Goal: Task Accomplishment & Management: Manage account settings

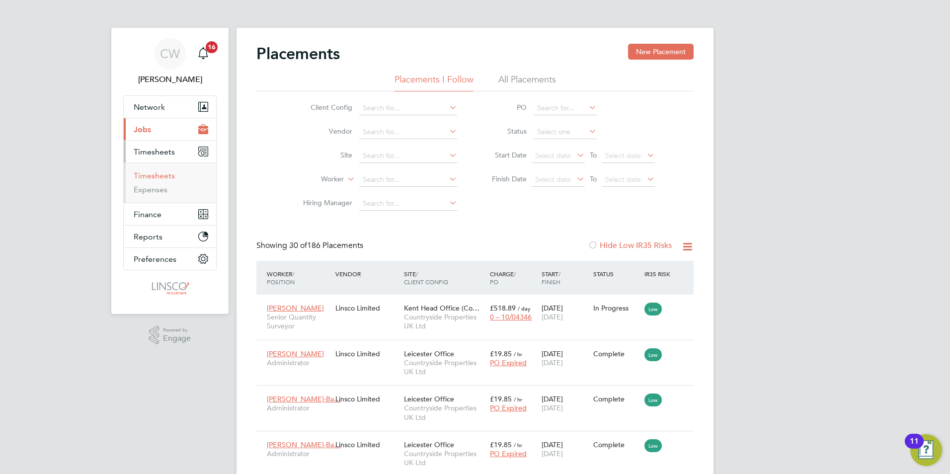
click at [160, 180] on link "Timesheets" at bounding box center [154, 175] width 41 height 9
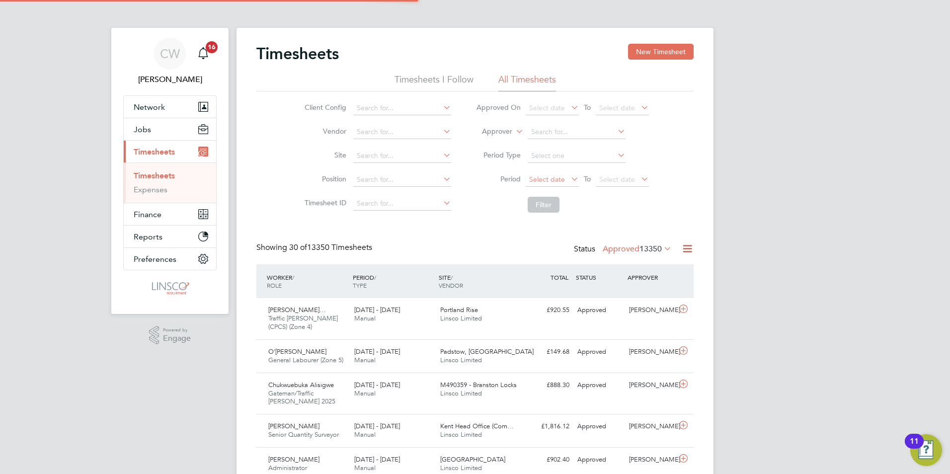
click at [555, 186] on span "Select date" at bounding box center [552, 179] width 53 height 13
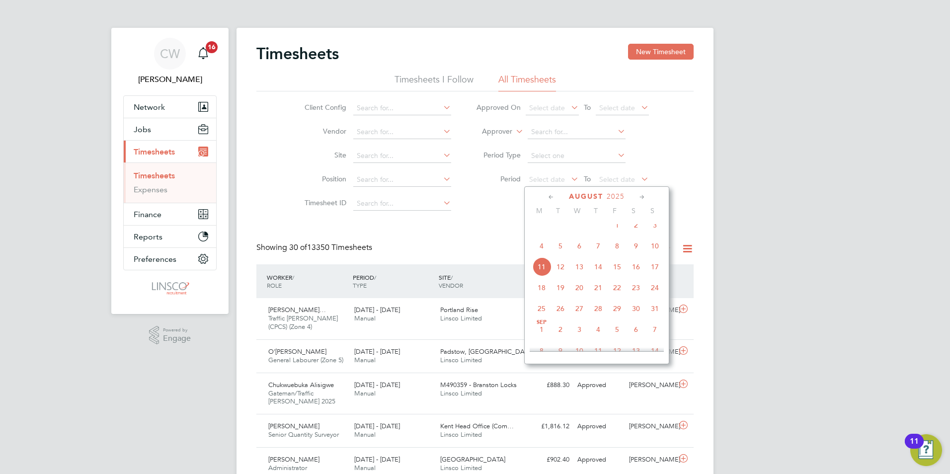
click at [543, 255] on span "4" at bounding box center [541, 246] width 19 height 19
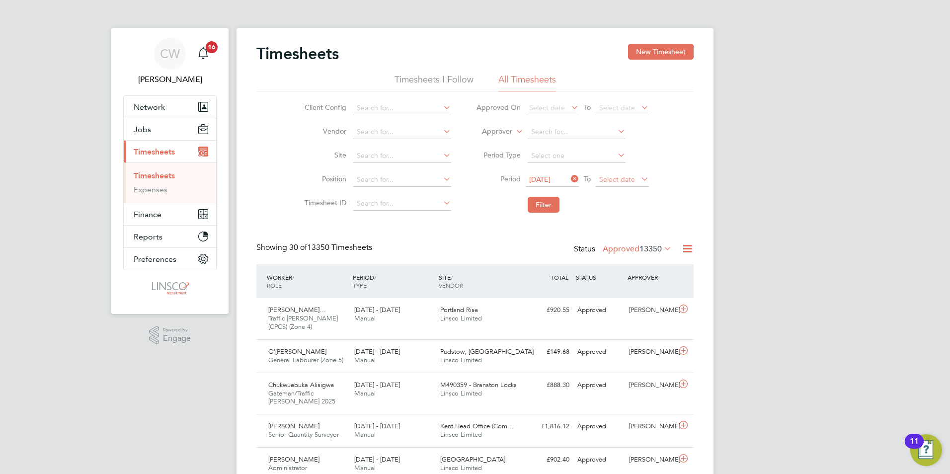
click at [615, 174] on span "Select date" at bounding box center [622, 179] width 53 height 13
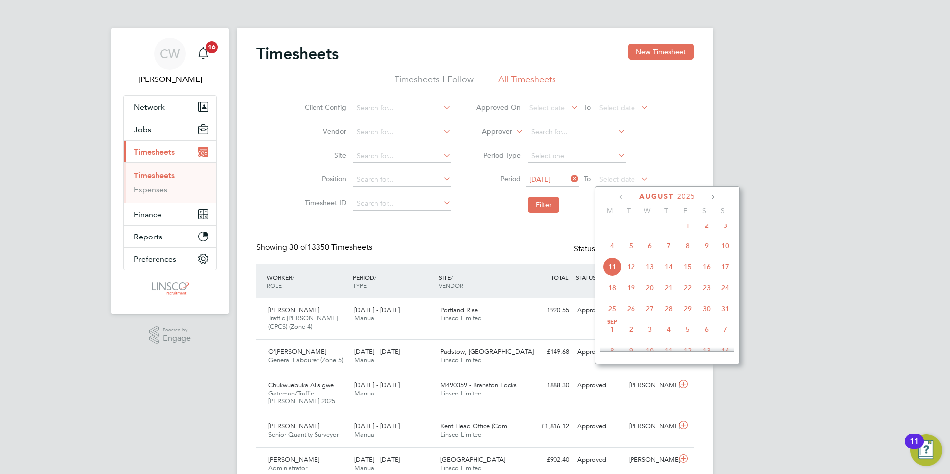
click at [690, 255] on span "8" at bounding box center [687, 246] width 19 height 19
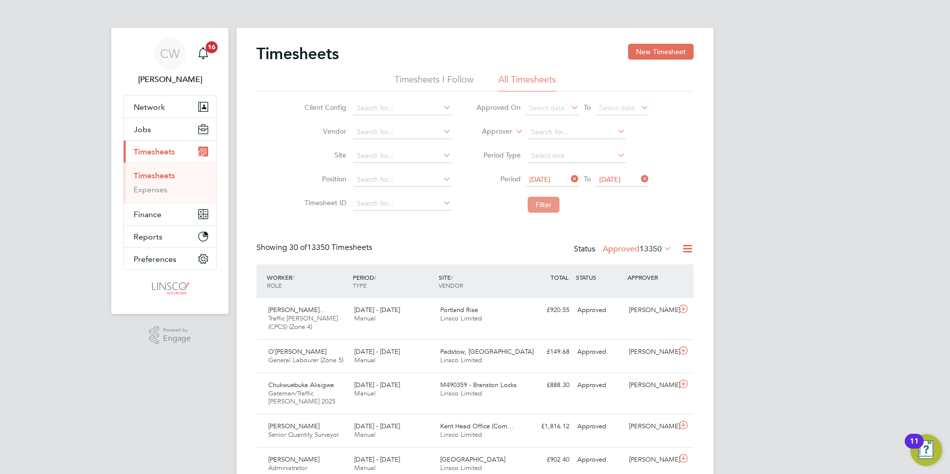
click at [532, 203] on button "Filter" at bounding box center [544, 205] width 32 height 16
click at [635, 250] on label "Approved 33" at bounding box center [644, 249] width 56 height 10
click at [643, 292] on li "Submitted" at bounding box center [641, 295] width 46 height 14
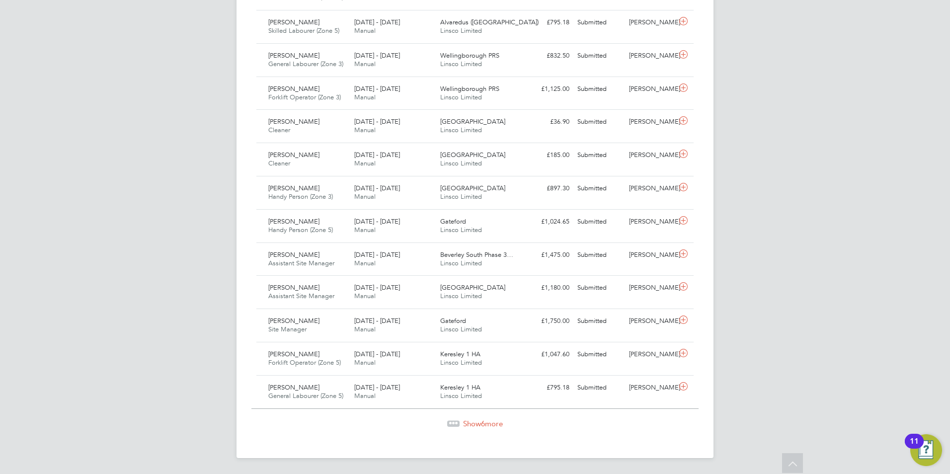
click at [491, 424] on span "Show 6 more" at bounding box center [483, 423] width 40 height 9
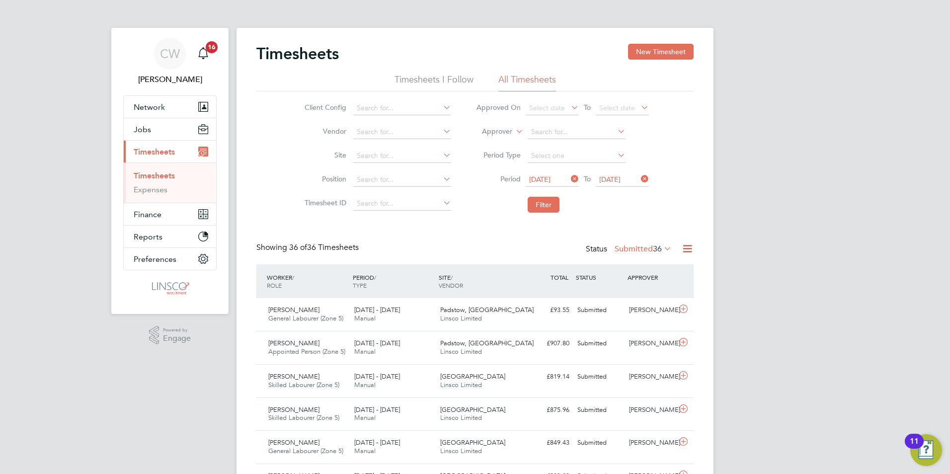
click at [631, 254] on div "Status Submitted 36" at bounding box center [630, 250] width 88 height 14
click at [648, 253] on label "Submitted 36" at bounding box center [643, 249] width 57 height 10
click at [647, 309] on li "Approved" at bounding box center [641, 309] width 46 height 14
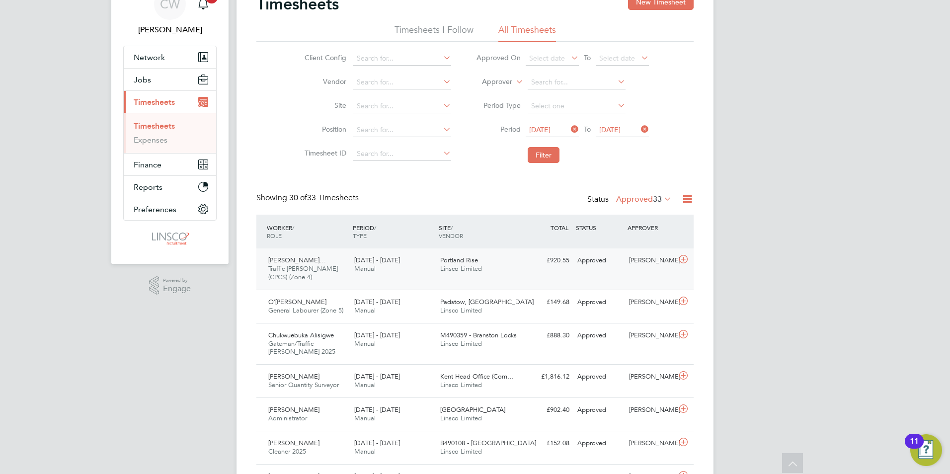
click at [291, 266] on span "Traffic Marshall (CPCS) (Zone 4)" at bounding box center [303, 272] width 70 height 17
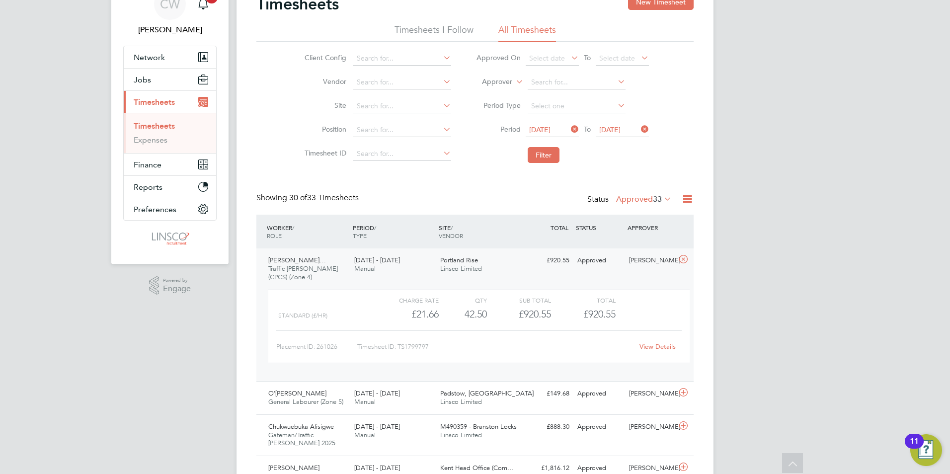
click at [656, 347] on link "View Details" at bounding box center [658, 346] width 36 height 8
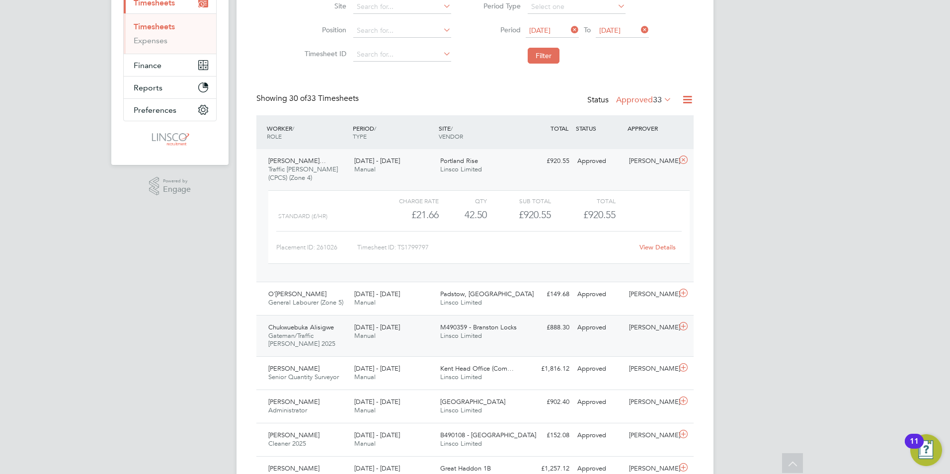
click at [628, 334] on div "Gary Dickenson" at bounding box center [651, 328] width 52 height 16
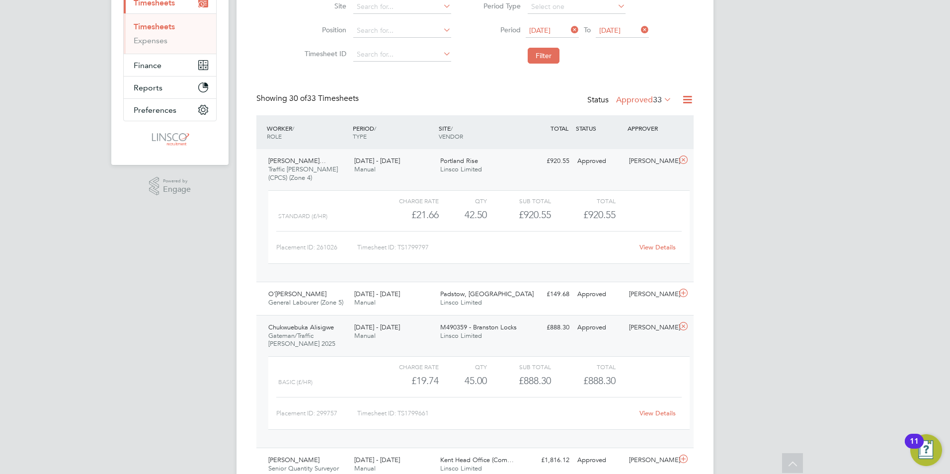
click at [652, 413] on link "View Details" at bounding box center [658, 413] width 36 height 8
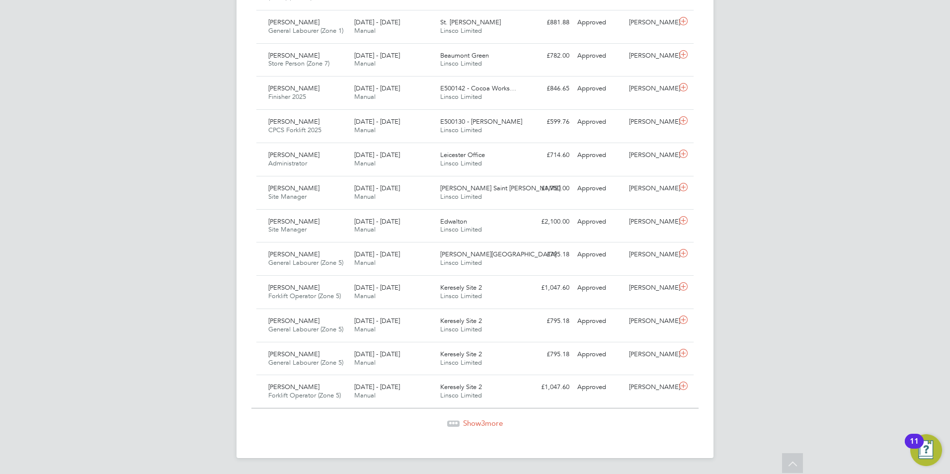
click at [478, 420] on span "Show 3 more" at bounding box center [483, 422] width 40 height 9
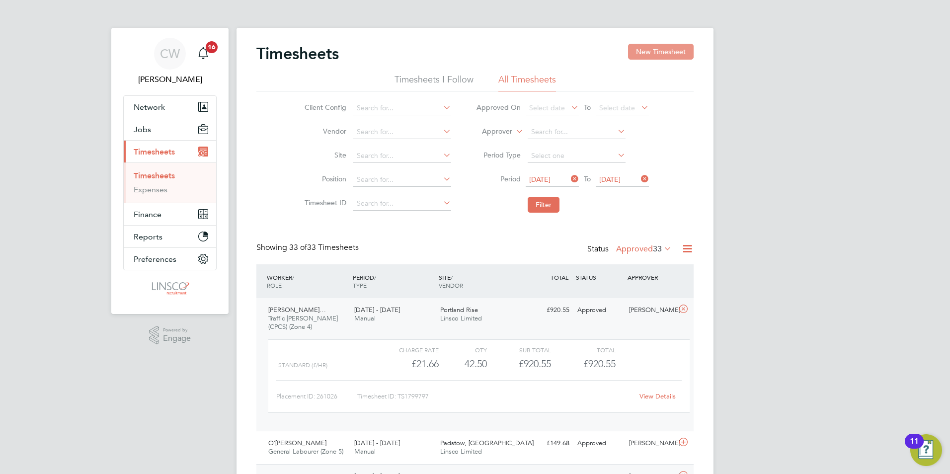
click at [660, 53] on button "New Timesheet" at bounding box center [661, 52] width 66 height 16
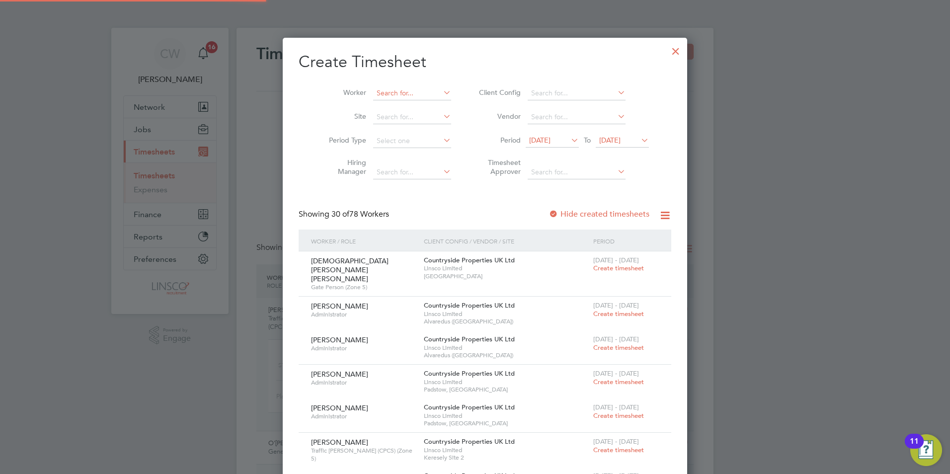
click at [382, 93] on input at bounding box center [412, 93] width 78 height 14
click at [382, 100] on li "Tan asis Galicki" at bounding box center [401, 106] width 79 height 13
type input "Tanasis Galicki"
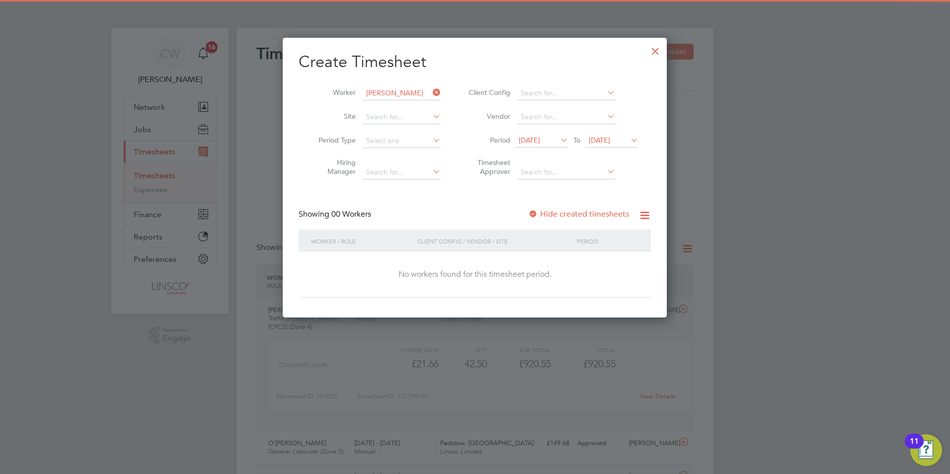
click at [525, 138] on span "28 Jul 2025" at bounding box center [529, 140] width 21 height 9
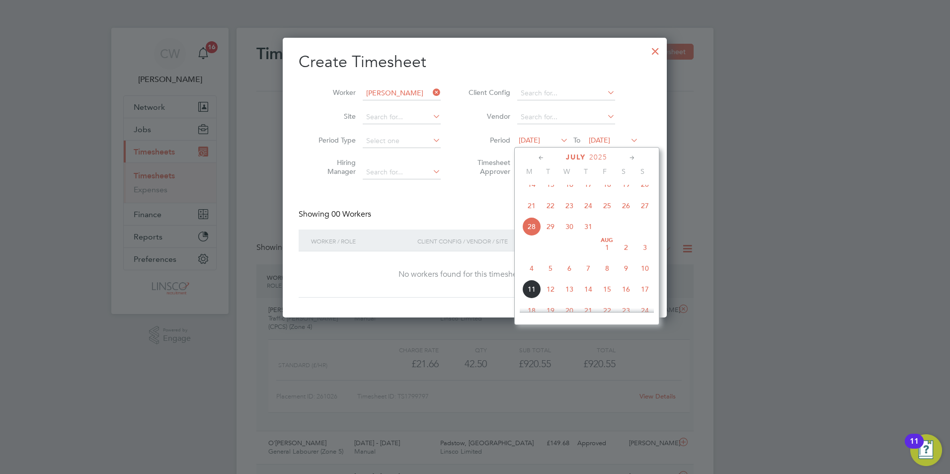
click at [533, 278] on span "4" at bounding box center [531, 268] width 19 height 19
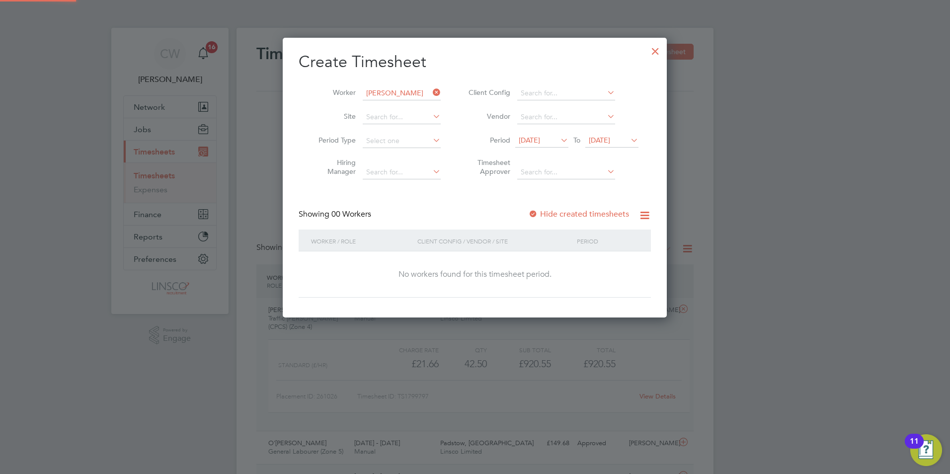
click at [602, 141] on span "04 Aug 2025" at bounding box center [599, 140] width 21 height 9
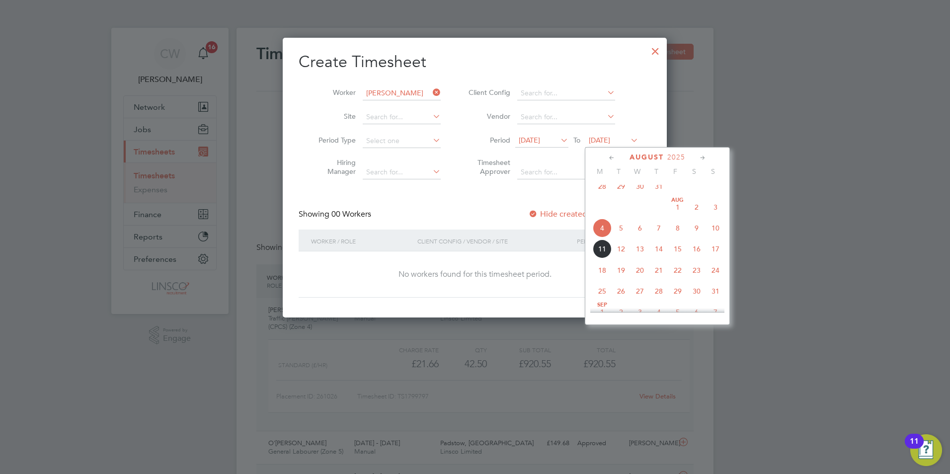
click at [700, 237] on span "9" at bounding box center [696, 228] width 19 height 19
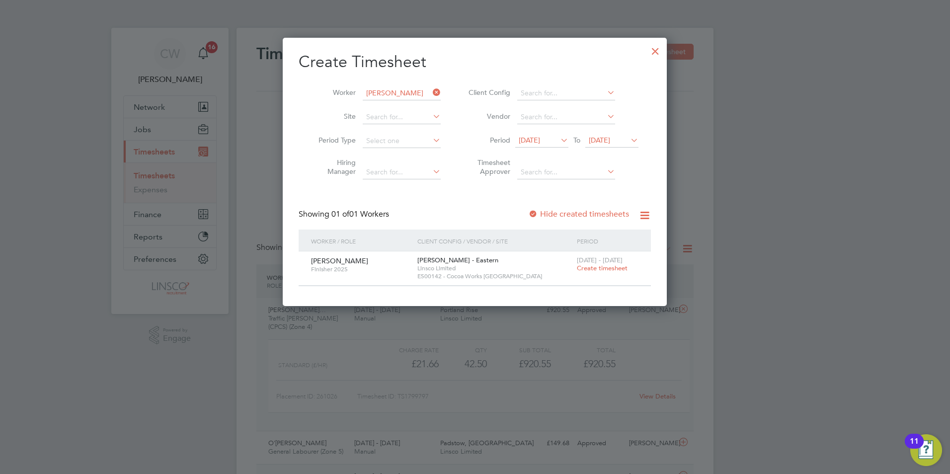
click at [575, 213] on label "Hide created timesheets" at bounding box center [578, 214] width 101 height 10
click at [656, 52] on div at bounding box center [656, 49] width 18 height 18
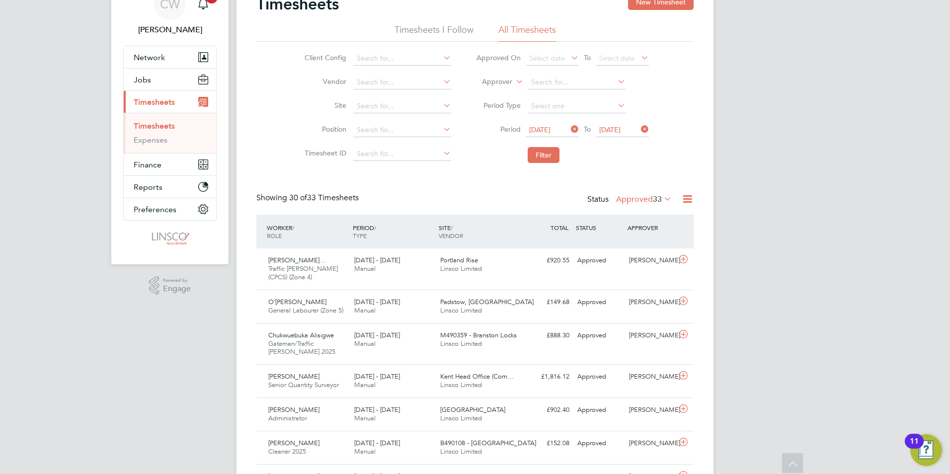
click at [621, 128] on span "08 Aug 2025" at bounding box center [609, 129] width 21 height 9
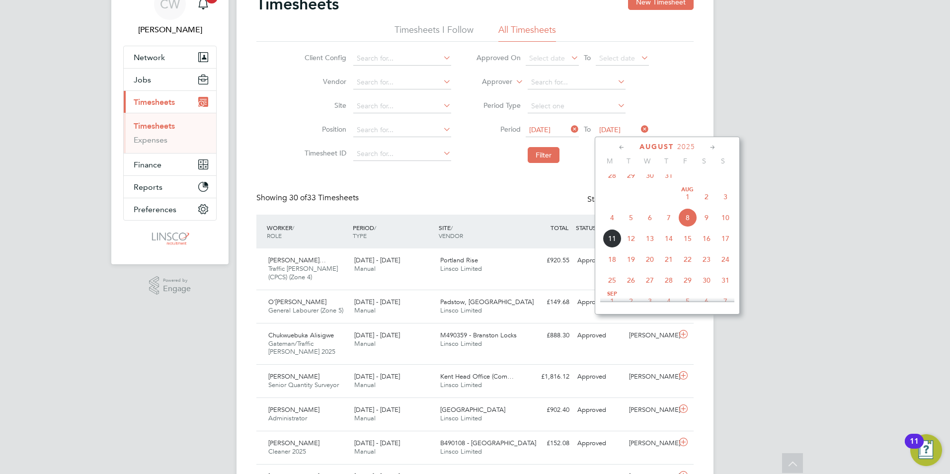
click at [690, 205] on span "Aug 1" at bounding box center [687, 196] width 19 height 19
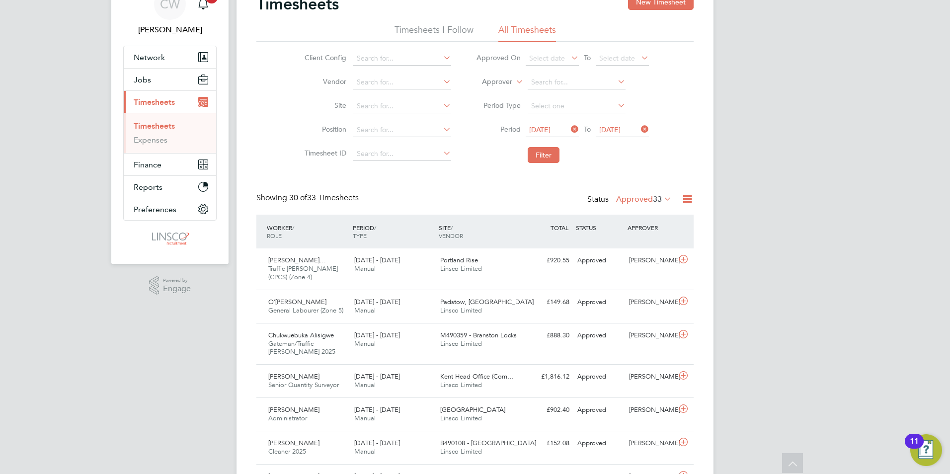
click at [612, 130] on span "01 Aug 2025" at bounding box center [609, 129] width 21 height 9
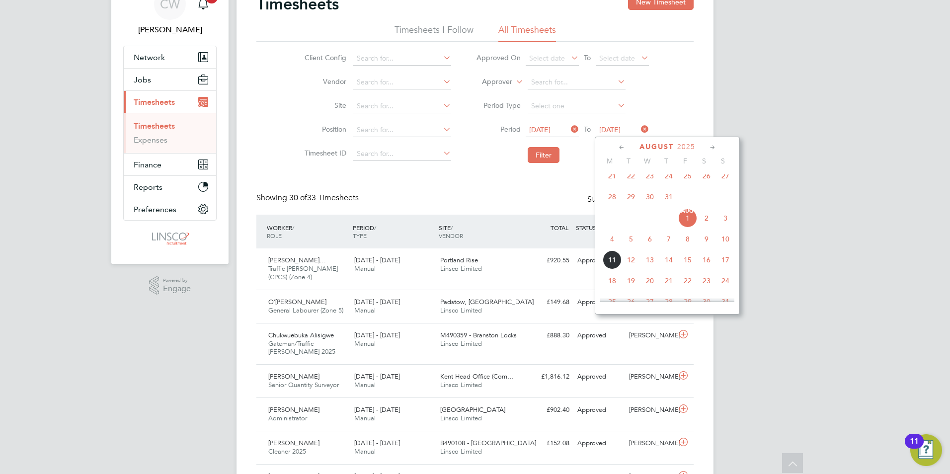
click at [689, 245] on span "8" at bounding box center [687, 239] width 19 height 19
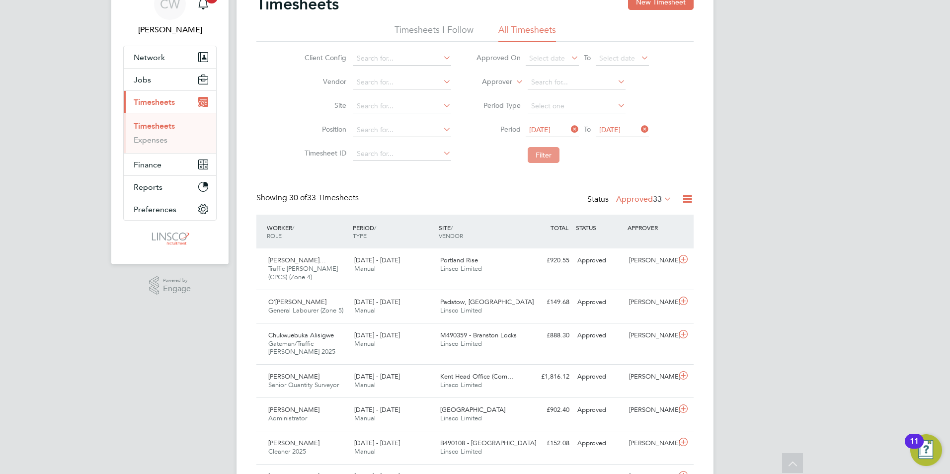
click at [548, 157] on button "Filter" at bounding box center [544, 155] width 32 height 16
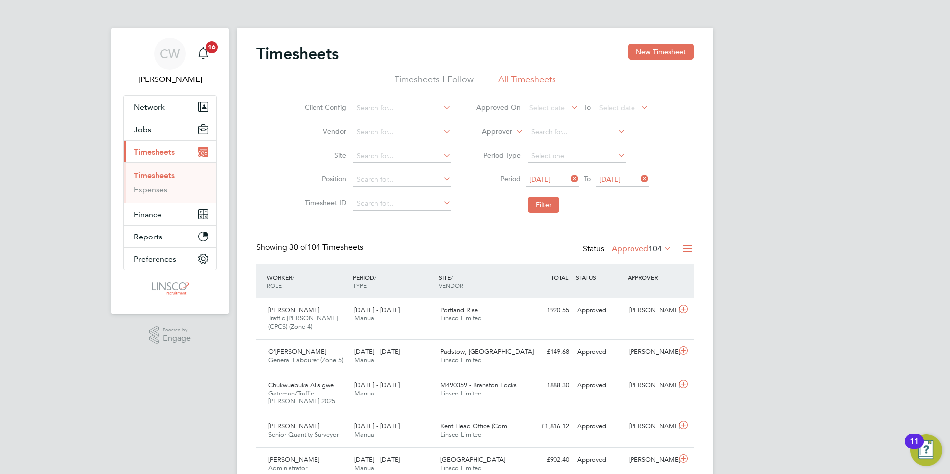
click at [633, 247] on label "Approved 104" at bounding box center [642, 249] width 60 height 10
click at [639, 293] on li "Submitted" at bounding box center [635, 295] width 46 height 14
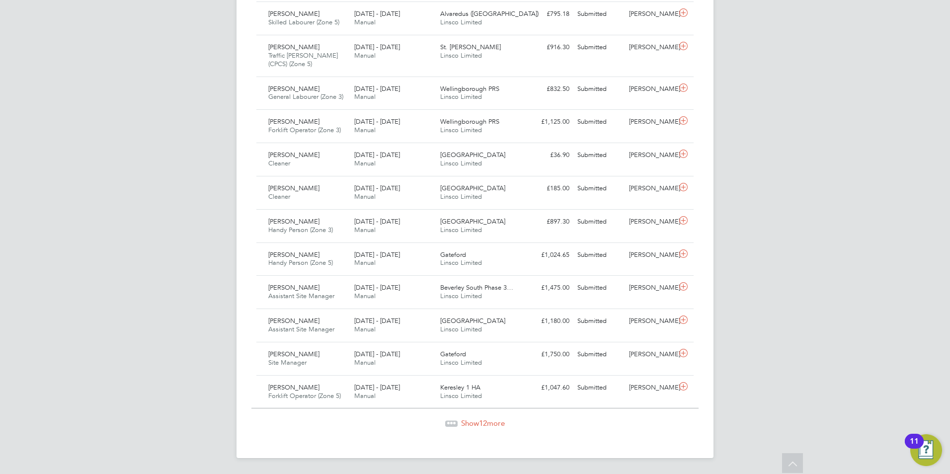
click at [469, 420] on span "Show 12 more" at bounding box center [483, 422] width 44 height 9
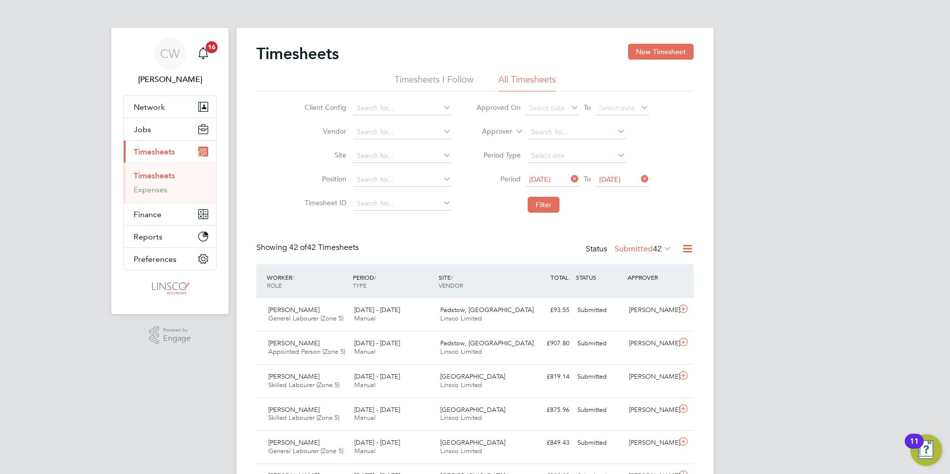
click at [626, 253] on label "Submitted 42" at bounding box center [643, 249] width 57 height 10
click at [642, 308] on li "Approved" at bounding box center [637, 309] width 46 height 14
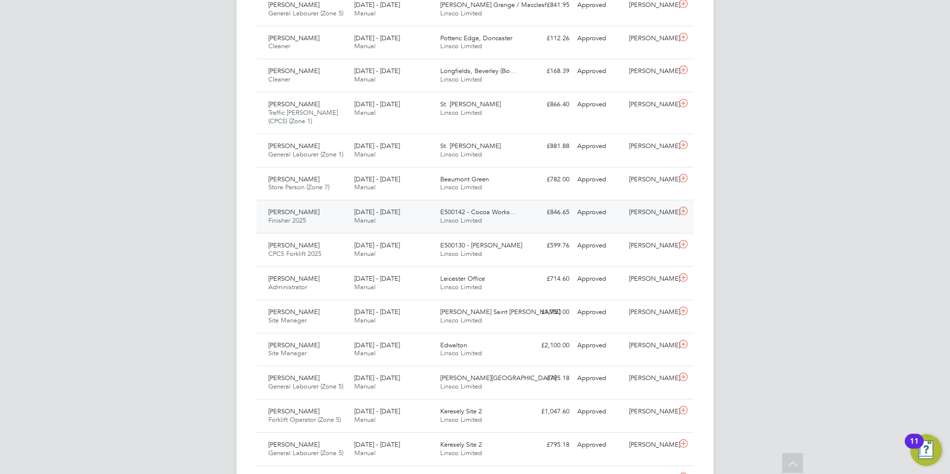
click at [680, 209] on icon at bounding box center [683, 211] width 12 height 8
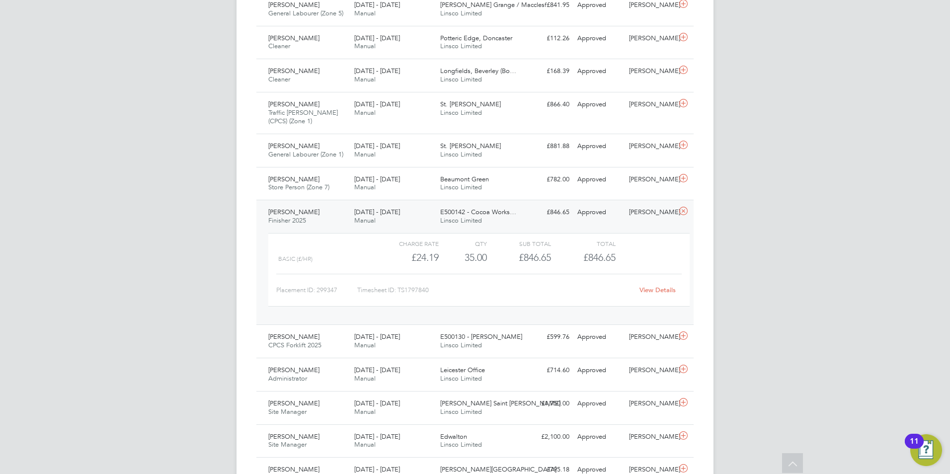
click at [660, 290] on link "View Details" at bounding box center [658, 290] width 36 height 8
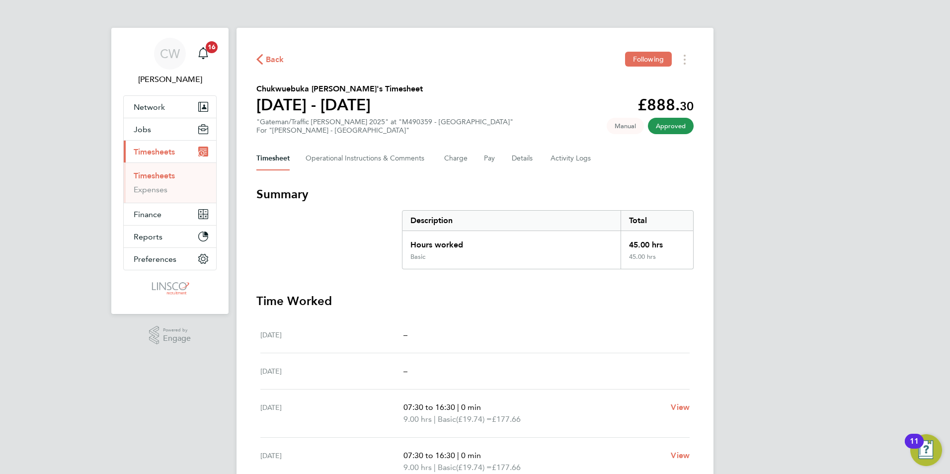
click at [164, 173] on link "Timesheets" at bounding box center [154, 175] width 41 height 9
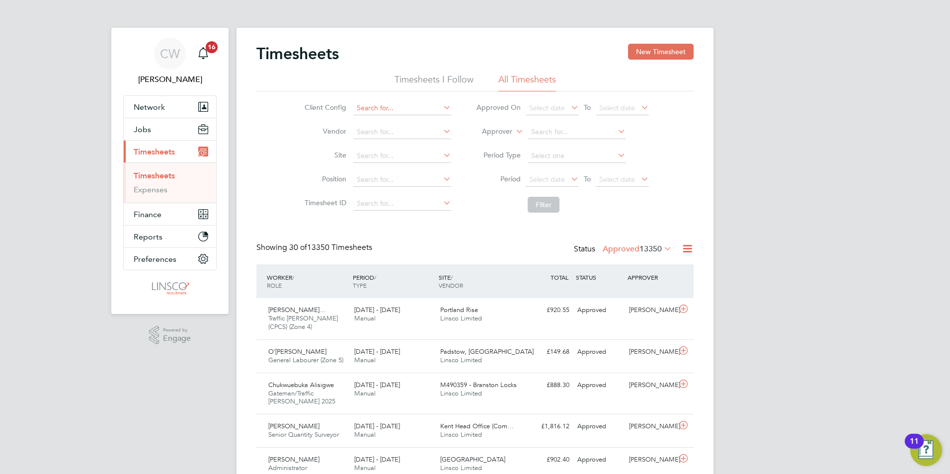
click at [373, 105] on input at bounding box center [402, 108] width 98 height 14
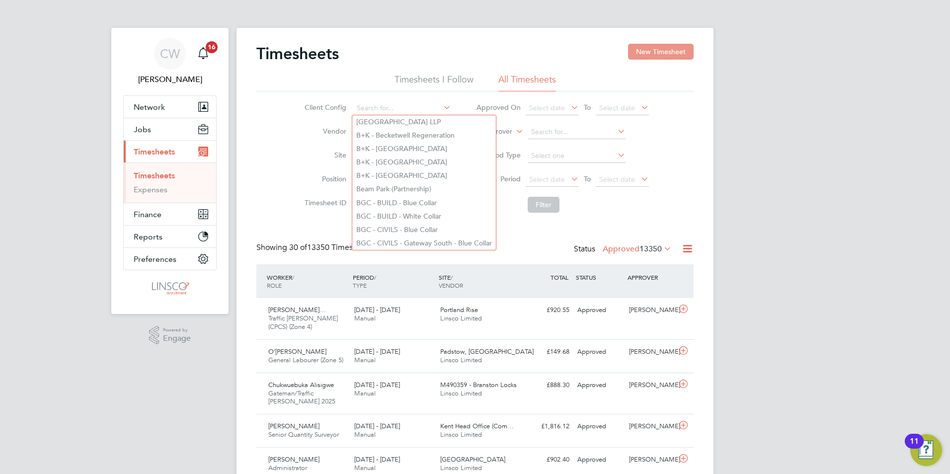
click at [658, 44] on button "New Timesheet" at bounding box center [661, 52] width 66 height 16
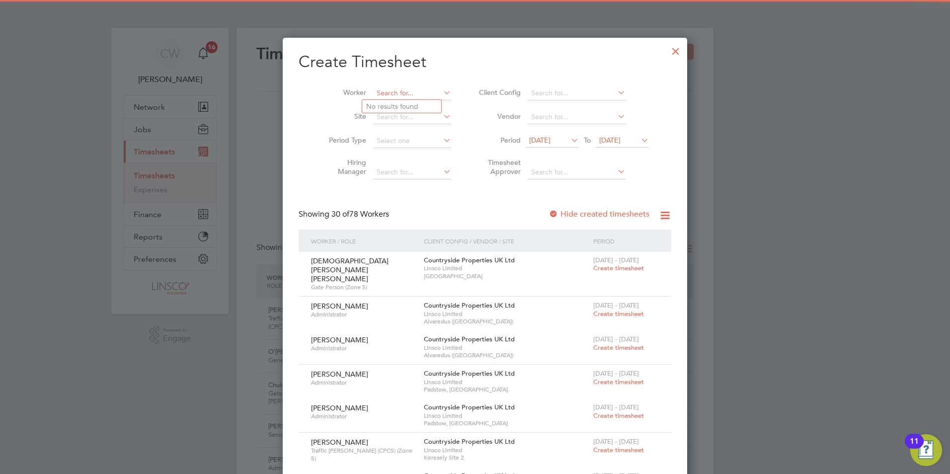
click at [383, 93] on input at bounding box center [412, 93] width 78 height 14
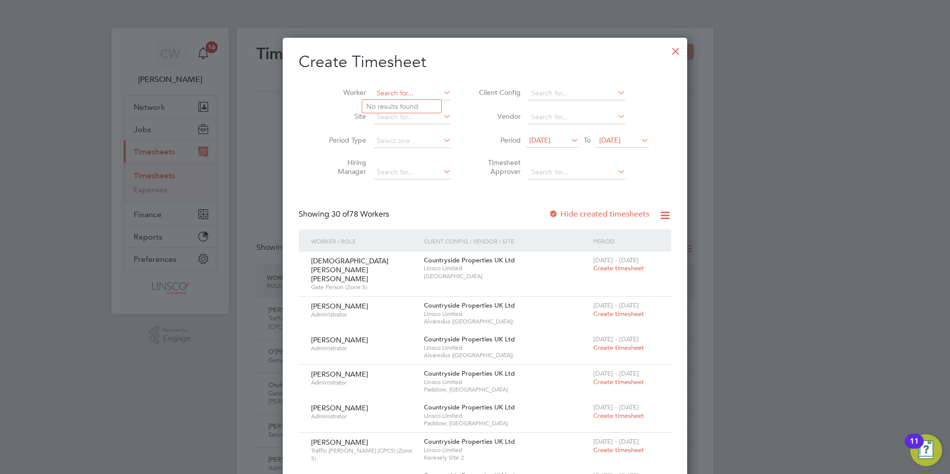
type input "a"
type input "maria t"
click at [667, 53] on div at bounding box center [676, 49] width 18 height 18
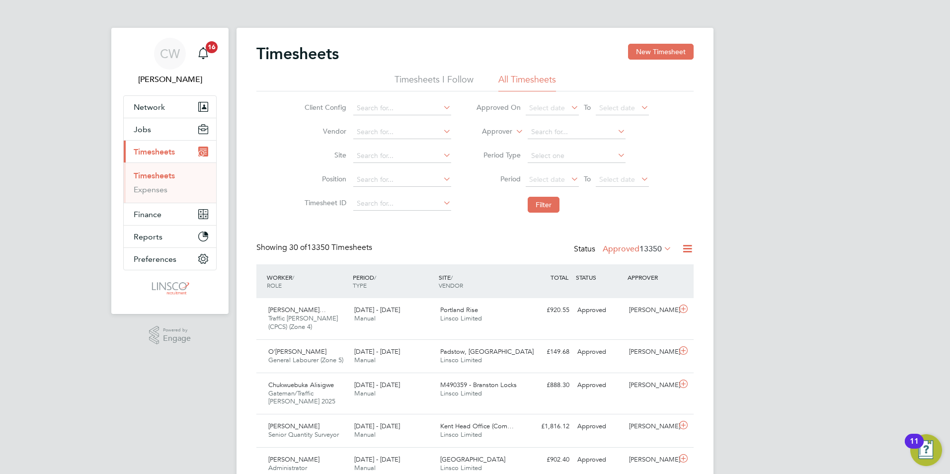
drag, startPoint x: 269, startPoint y: 438, endPoint x: 855, endPoint y: 269, distance: 610.4
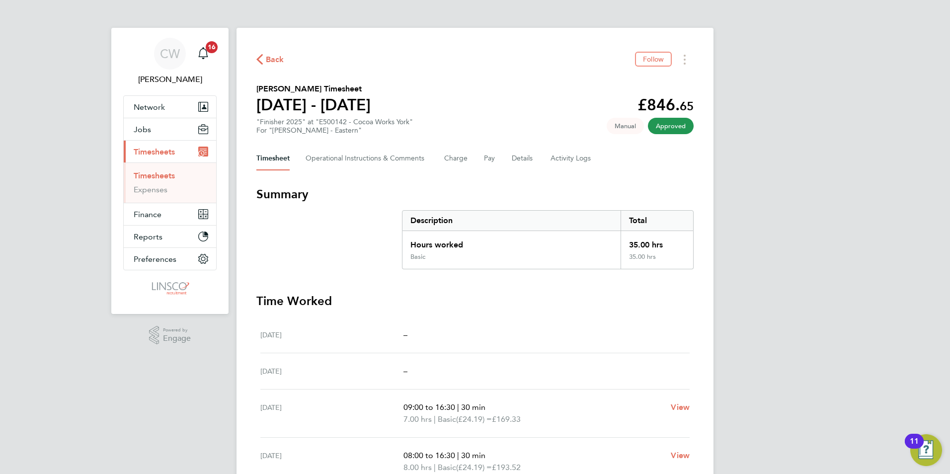
drag, startPoint x: 889, startPoint y: 137, endPoint x: 883, endPoint y: 136, distance: 6.0
click at [889, 137] on div "CW [PERSON_NAME] Notifications 16 Applications: Network Team Members Businesses…" at bounding box center [475, 359] width 950 height 718
